Goal: Information Seeking & Learning: Learn about a topic

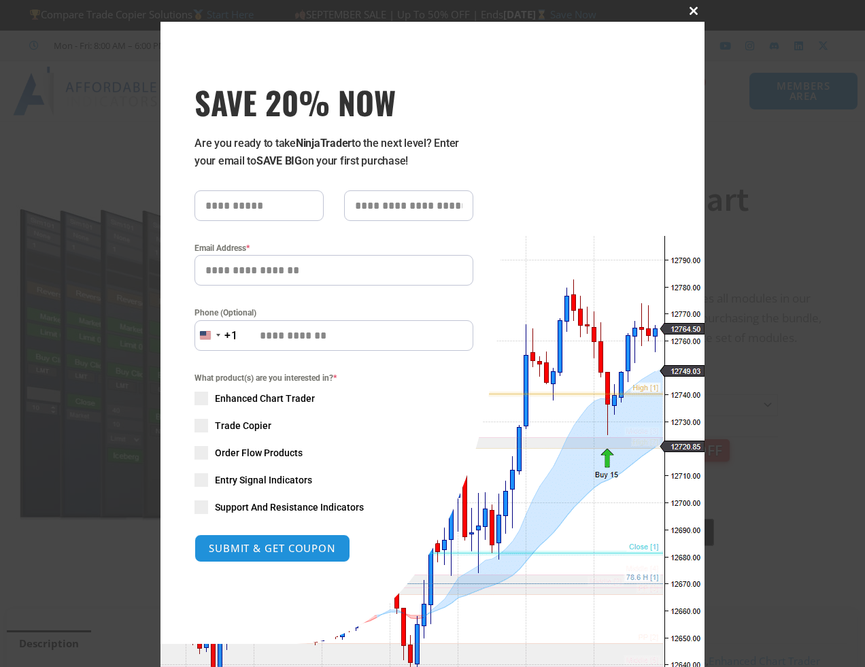
click at [689, 11] on span "SAVE 20% NOW popup" at bounding box center [694, 11] width 22 height 8
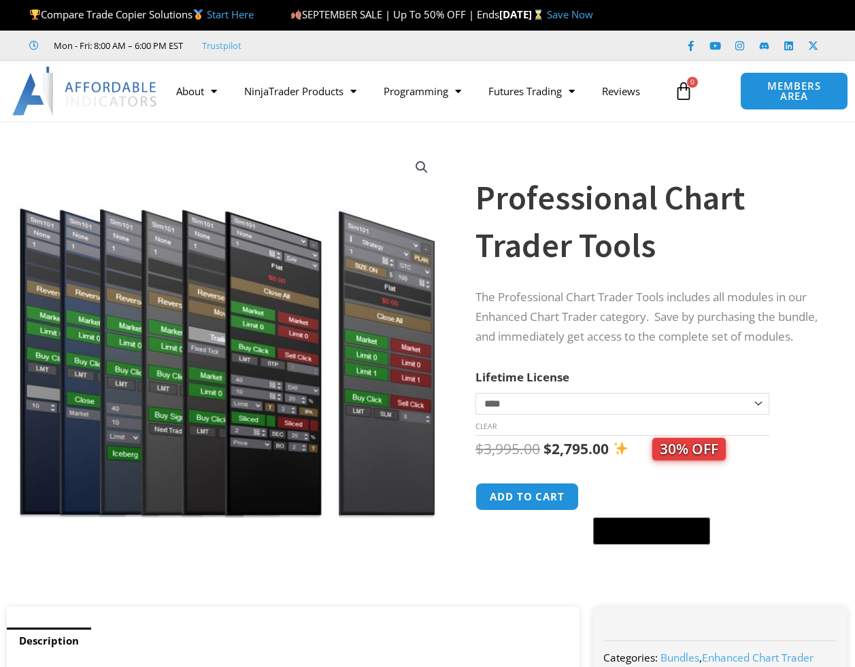
scroll to position [68, 0]
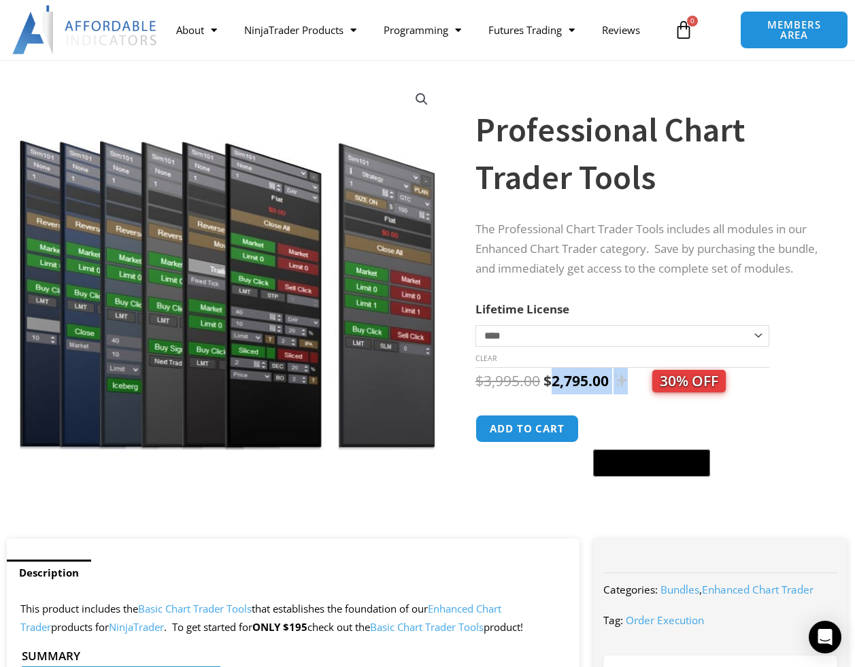
drag, startPoint x: 548, startPoint y: 394, endPoint x: 629, endPoint y: 400, distance: 81.2
click at [629, 391] on span "$ 3,995.00 Original price was: $3,995.00. $ 2,795.00 Current price is: $2,795.0…" at bounding box center [601, 381] width 250 height 19
click at [804, 156] on h1 "Professional Chart Trader Tools" at bounding box center [649, 153] width 346 height 95
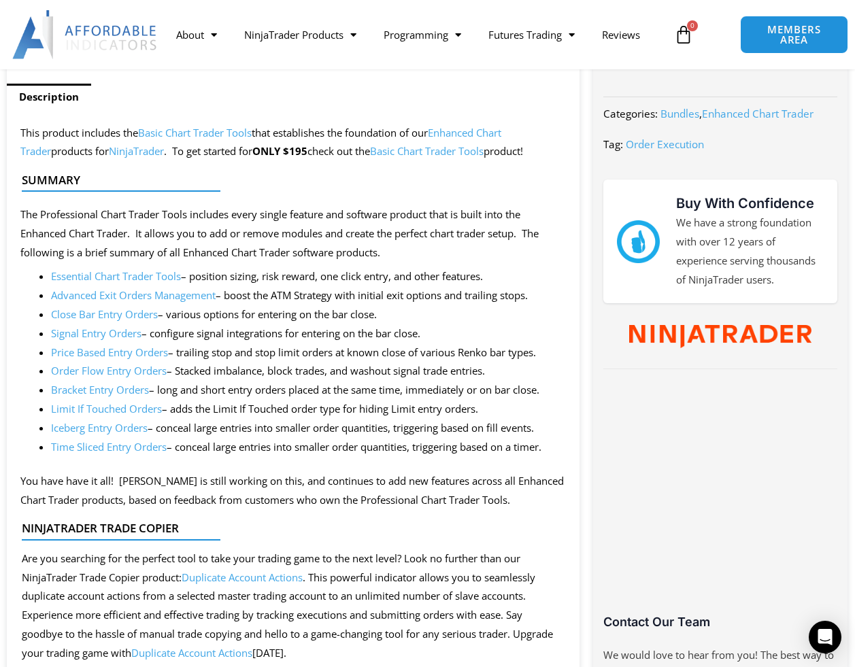
scroll to position [544, 0]
click at [501, 134] on link "Enhanced Chart Trader" at bounding box center [260, 142] width 481 height 33
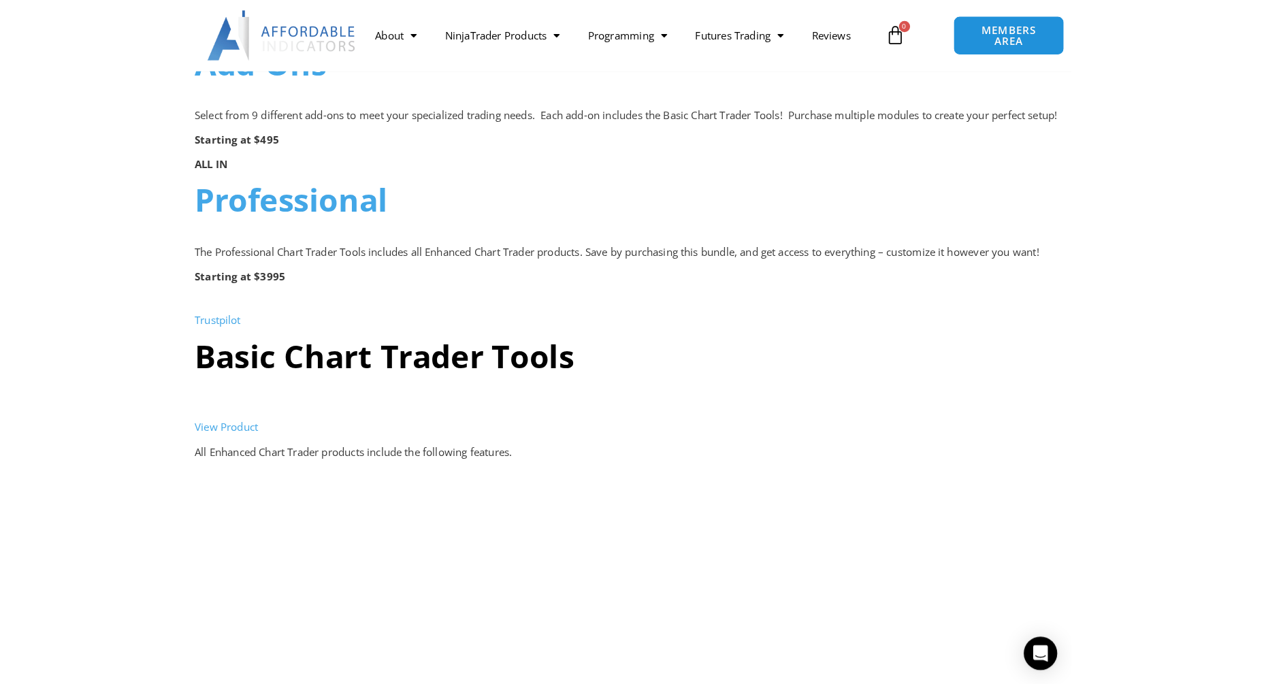
scroll to position [1225, 0]
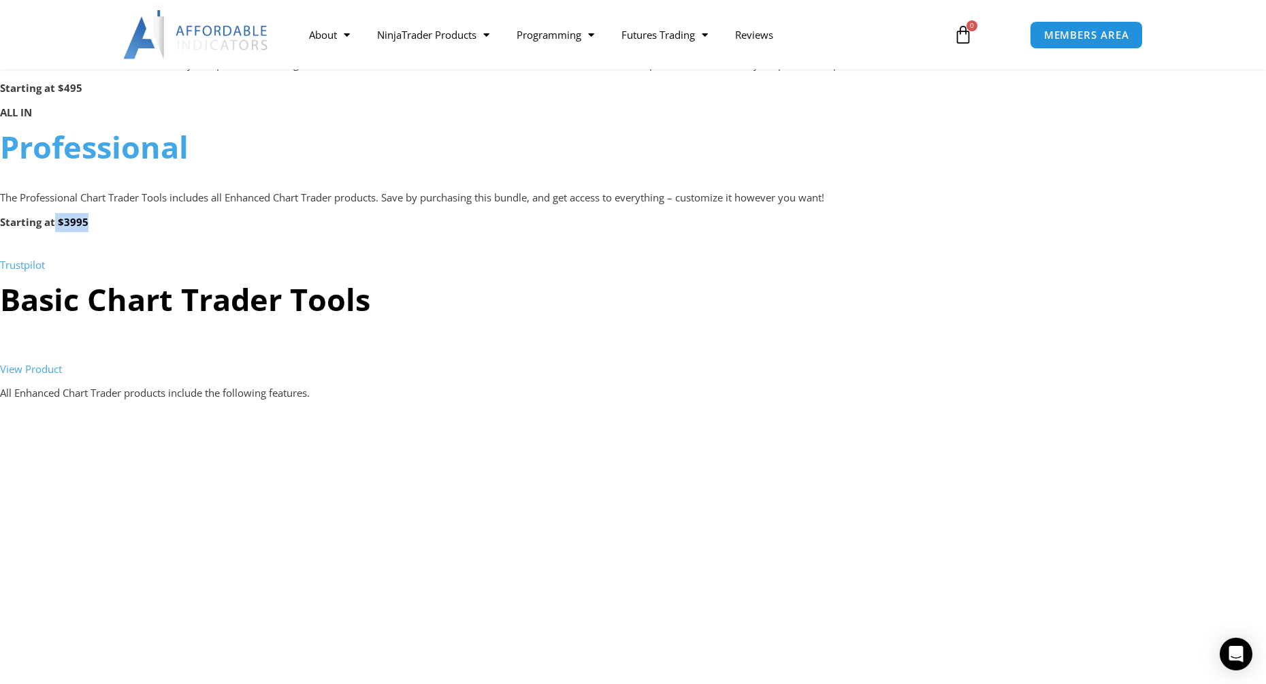
drag, startPoint x: 54, startPoint y: 222, endPoint x: 93, endPoint y: 225, distance: 38.9
click at [93, 225] on p "Starting at $3995" at bounding box center [633, 222] width 1266 height 19
click at [286, 240] on p "Trustpilot" at bounding box center [633, 256] width 1266 height 38
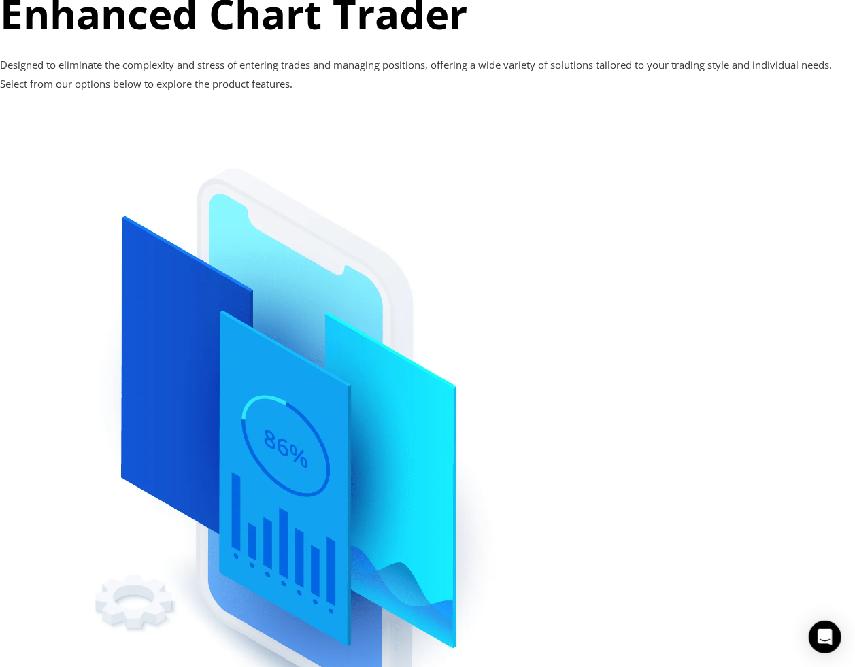
scroll to position [0, 0]
